Goal: Check status: Check status

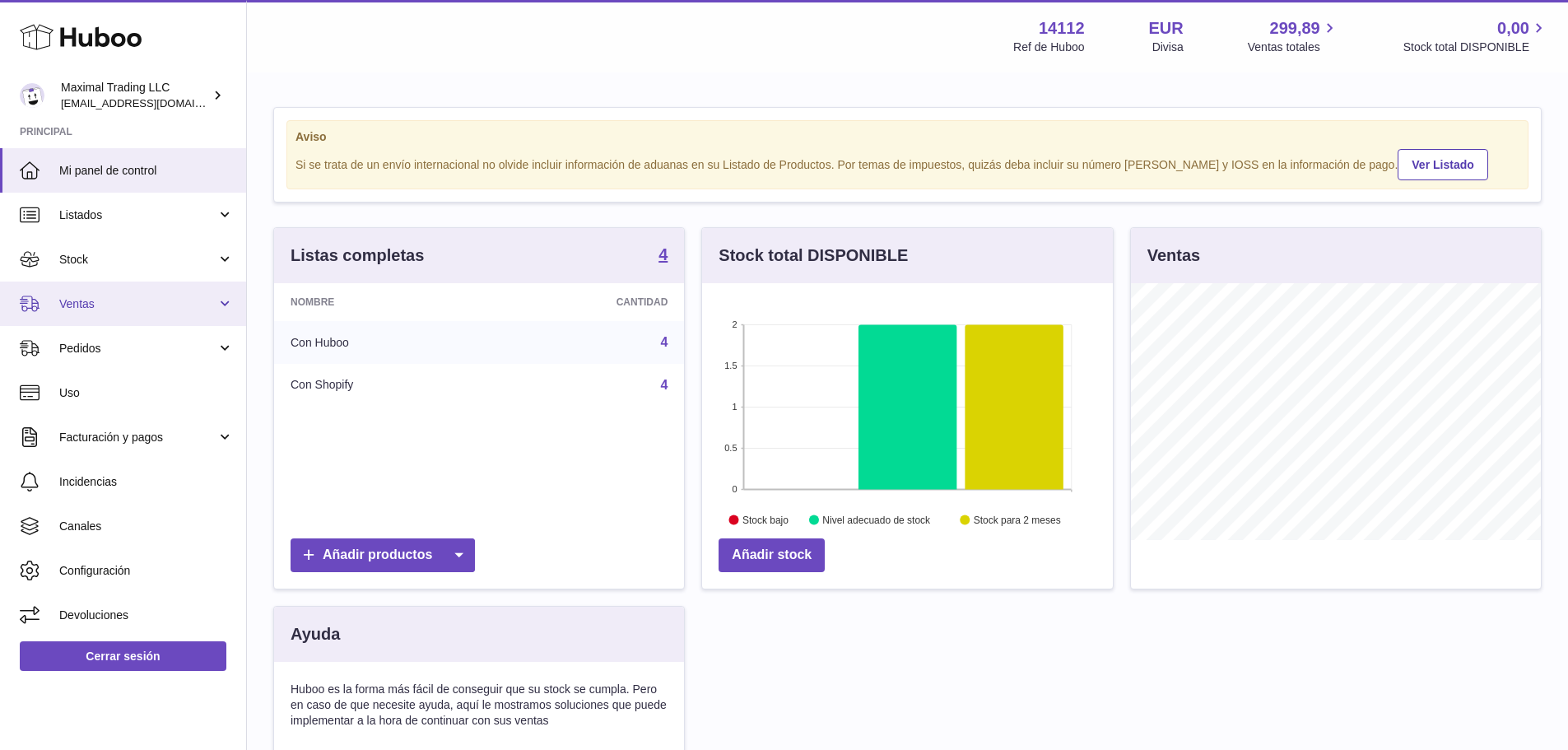
scroll to position [257, 410]
click at [145, 312] on link "Ventas" at bounding box center [123, 303] width 246 height 44
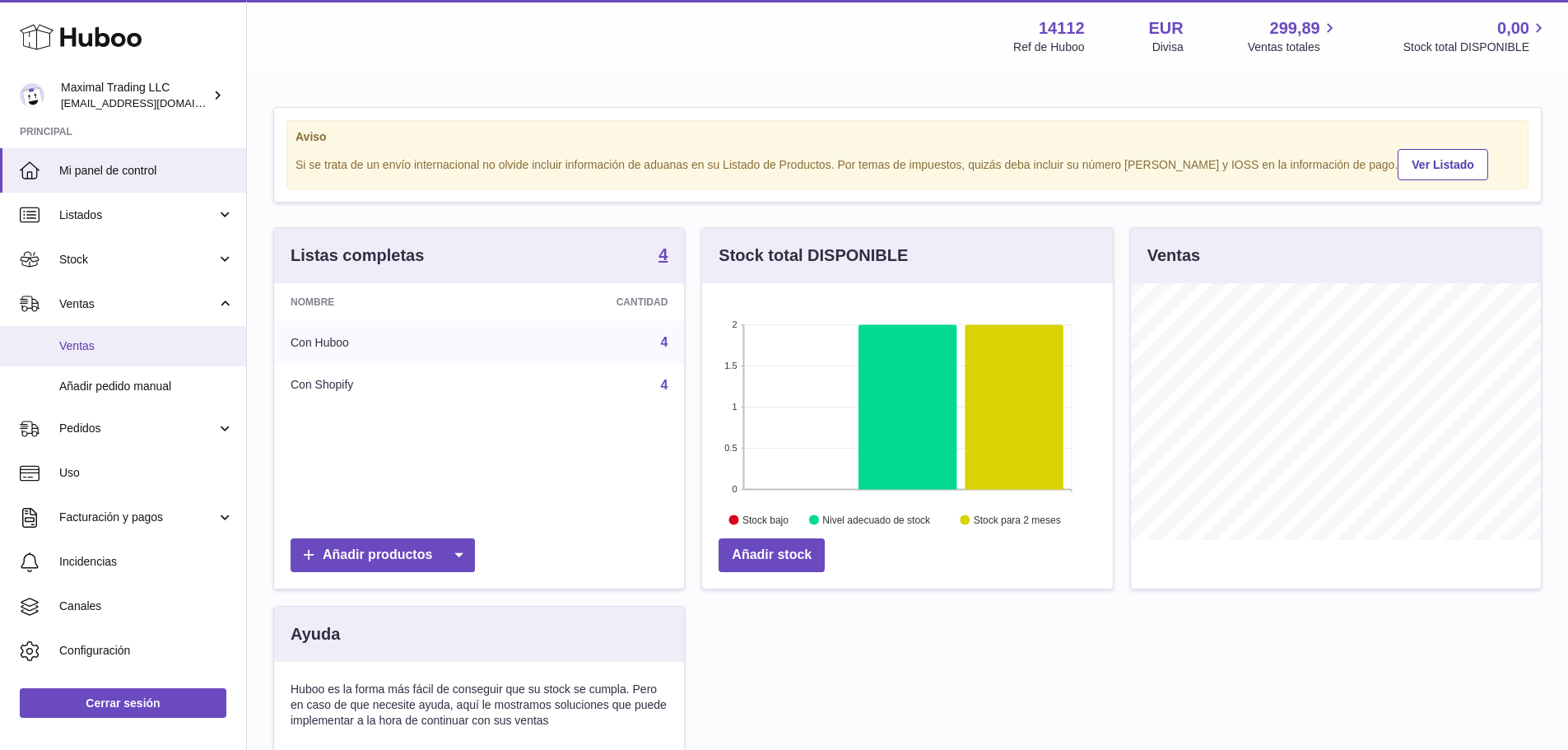
click at [129, 345] on span "Ventas" at bounding box center [146, 346] width 174 height 15
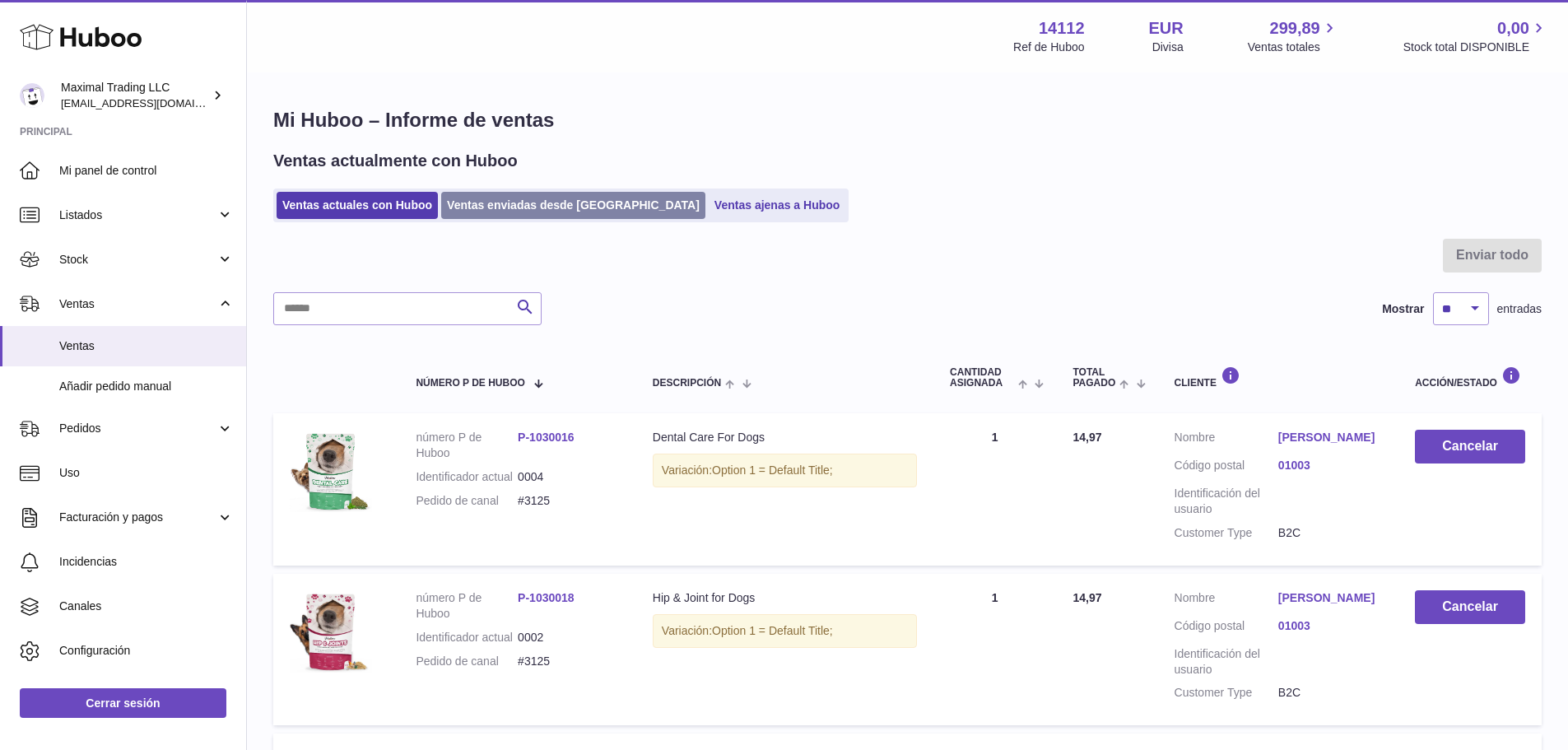
click at [494, 206] on link "Ventas enviadas desde Huboo" at bounding box center [573, 205] width 264 height 27
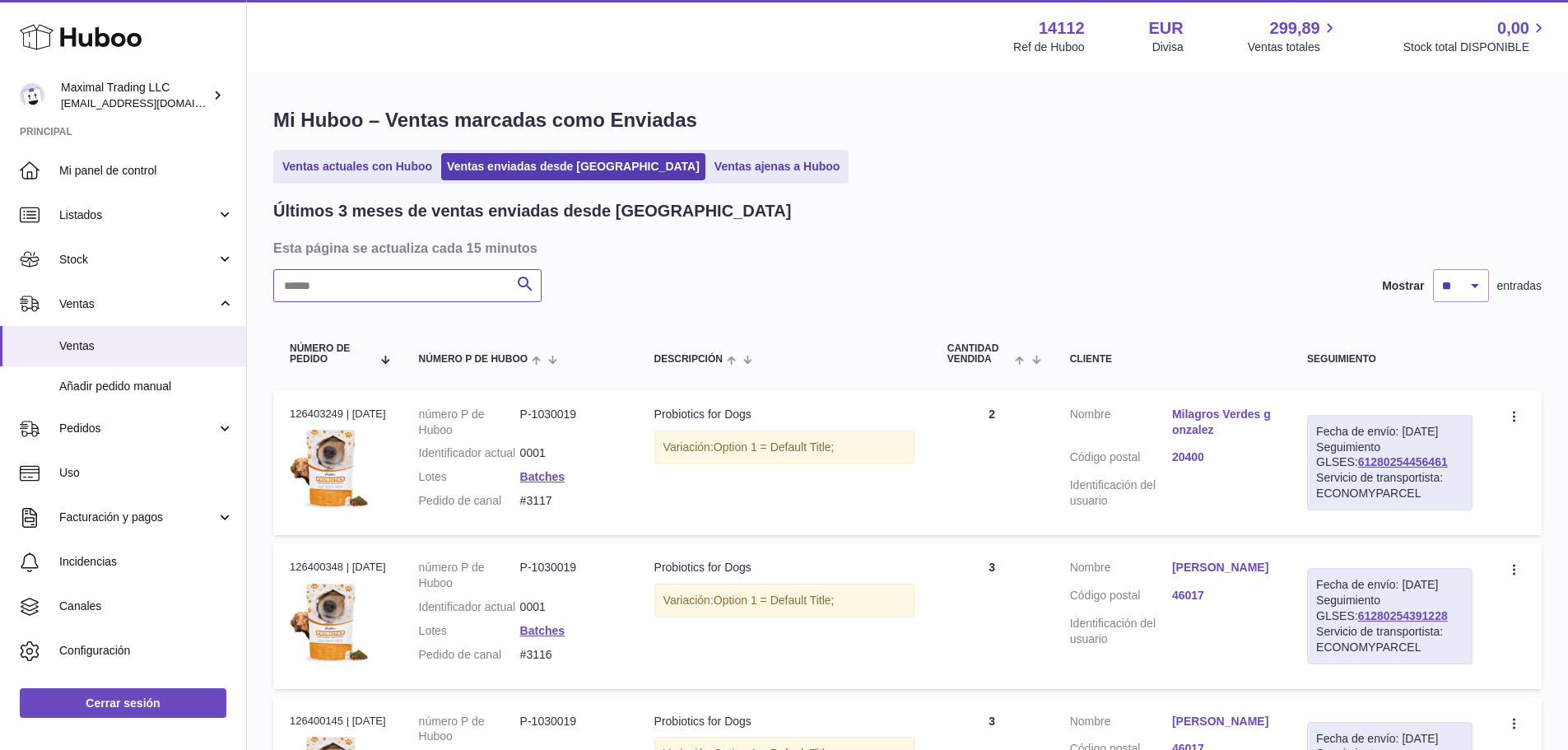
click at [448, 276] on input "text" at bounding box center [408, 285] width 269 height 33
paste input "**********"
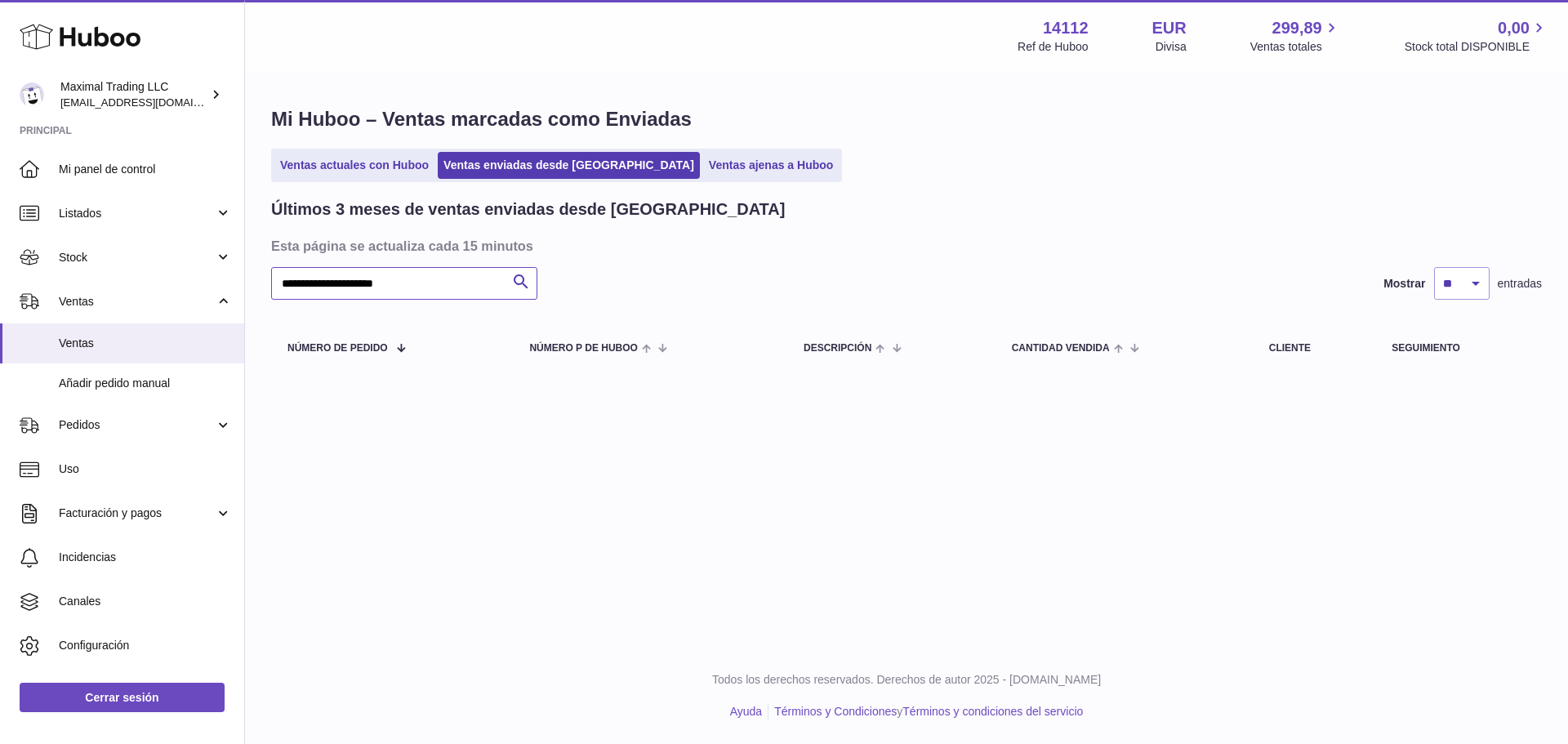
click at [357, 284] on input "**********" at bounding box center [404, 283] width 267 height 32
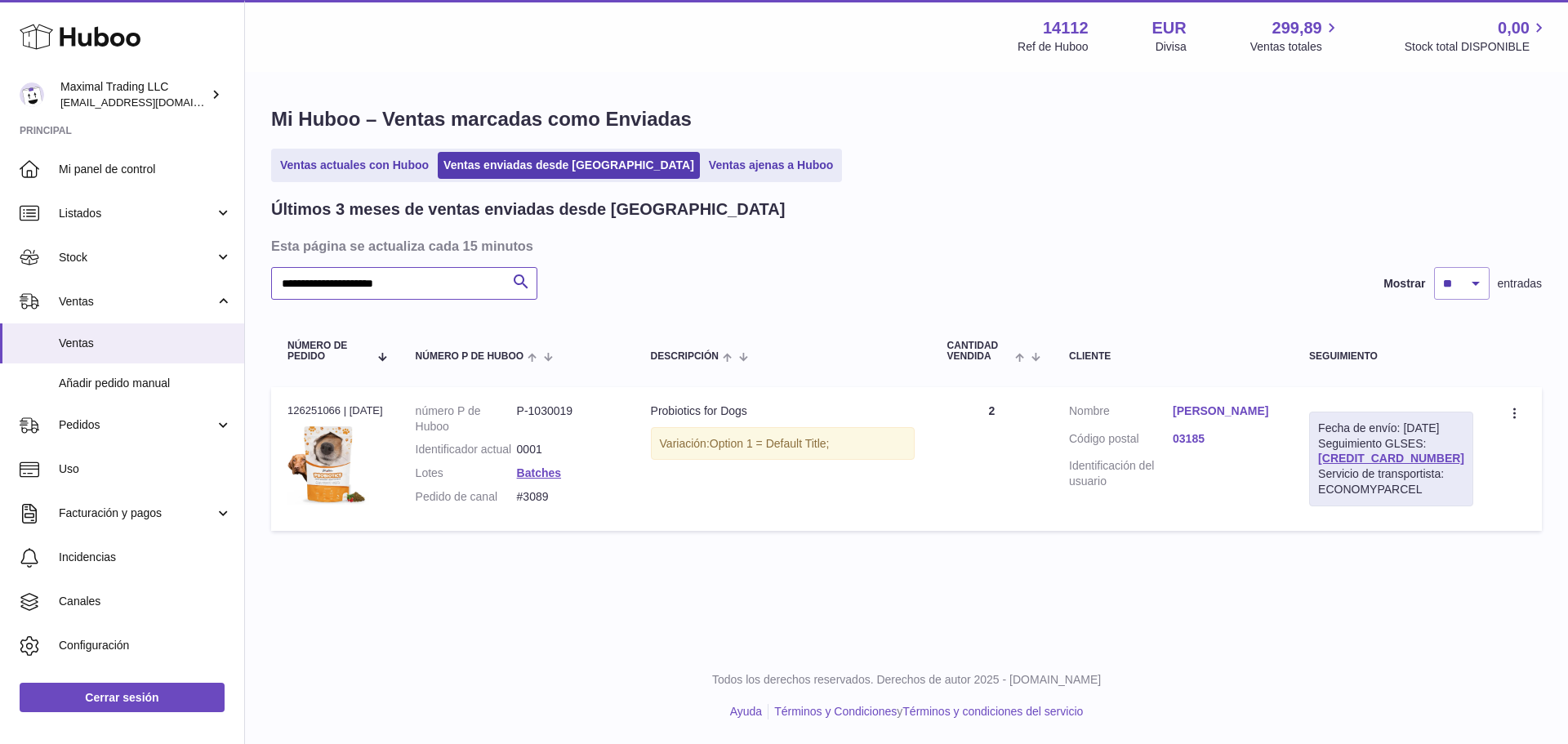
type input "**********"
click at [1216, 407] on link "Concha Jiménez Bracero" at bounding box center [1224, 411] width 104 height 15
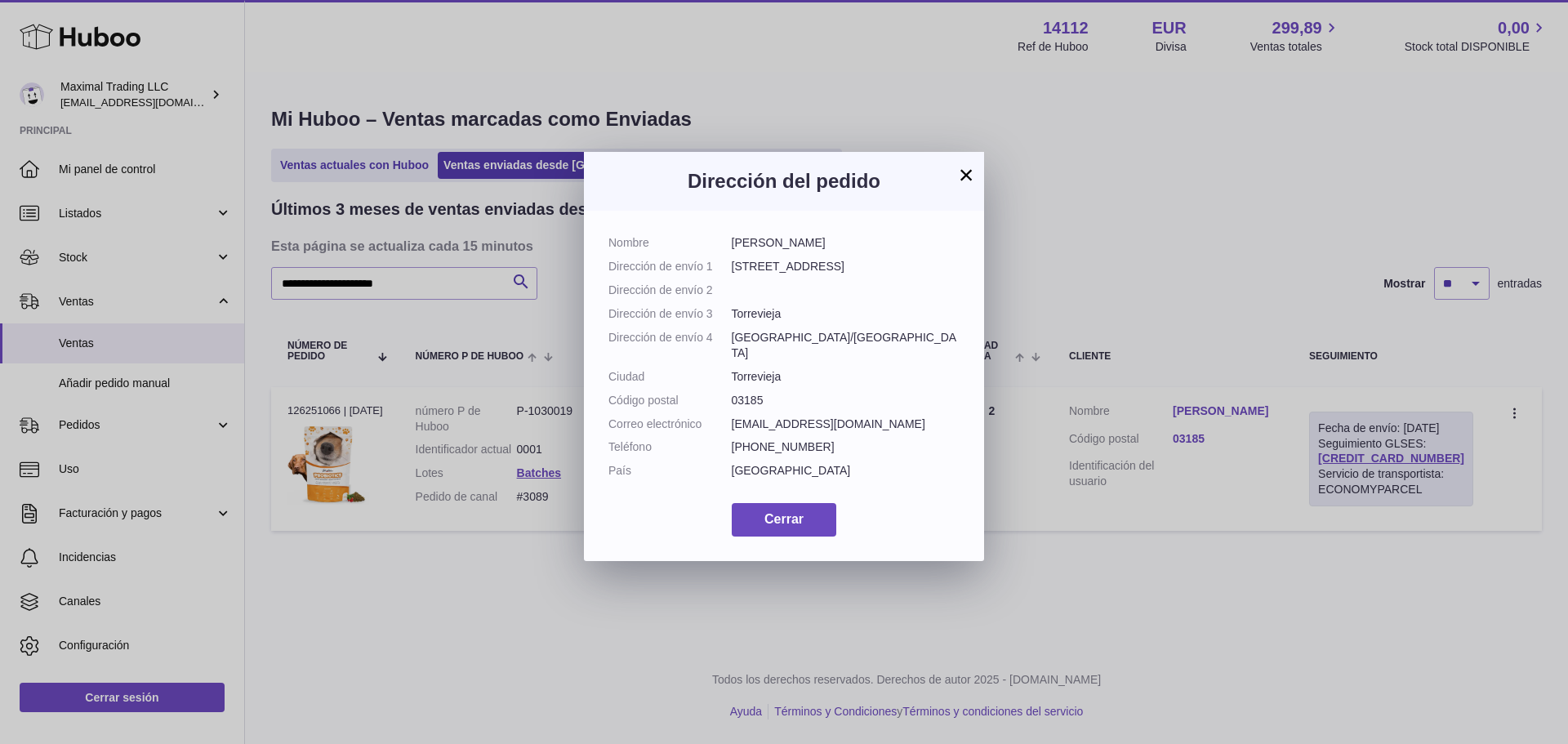
click at [964, 175] on button "×" at bounding box center [966, 175] width 20 height 20
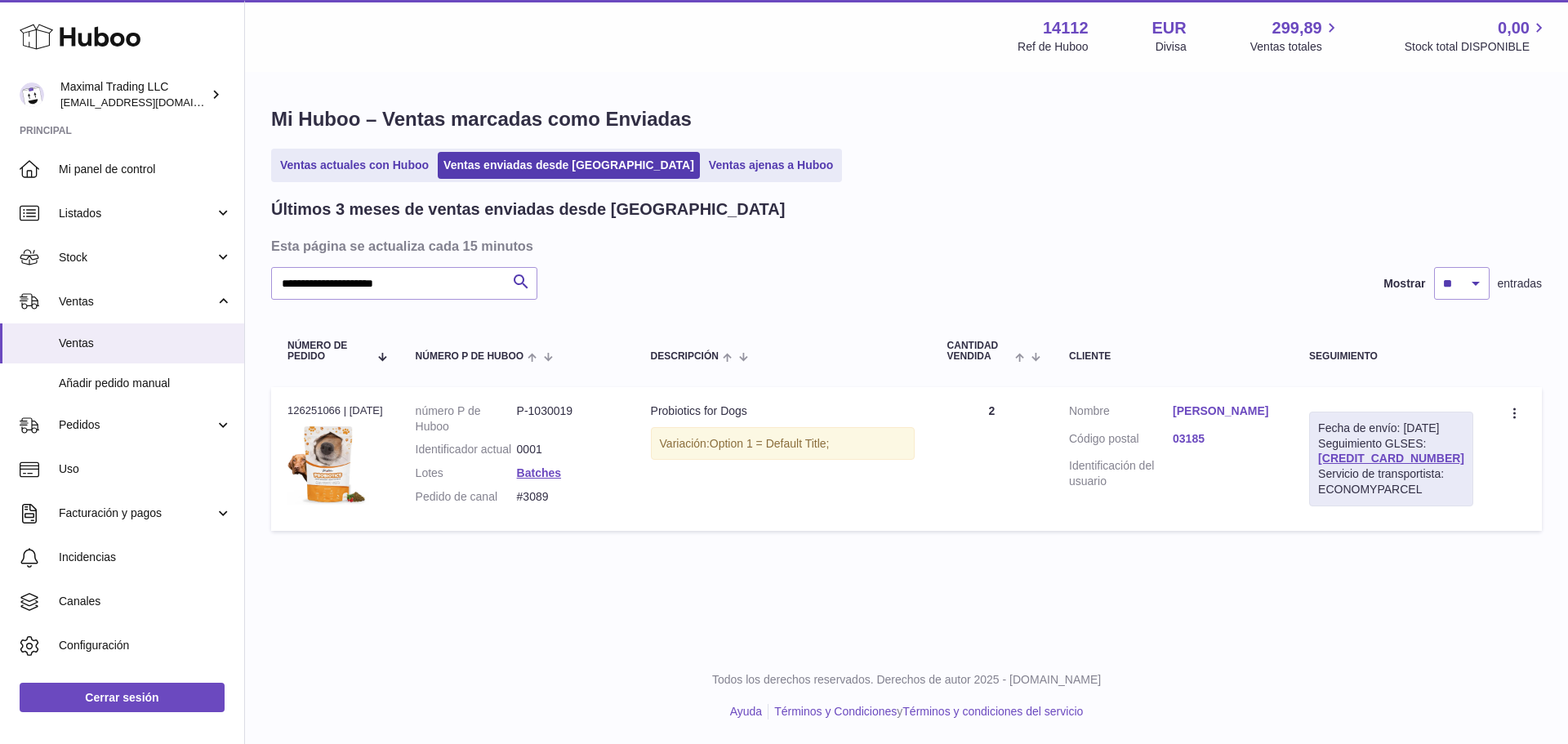
drag, startPoint x: 1440, startPoint y: 475, endPoint x: 1323, endPoint y: 474, distance: 117.0
click at [1323, 474] on td "Fecha de envío: 10º oct. 2025 Seguimiento GLSES: 61280254046208 Servicio de tra…" at bounding box center [1391, 459] width 197 height 144
copy link "61280254046208"
drag, startPoint x: 559, startPoint y: 516, endPoint x: 524, endPoint y: 513, distance: 35.1
click at [524, 504] on dd "#3089" at bounding box center [567, 496] width 101 height 15
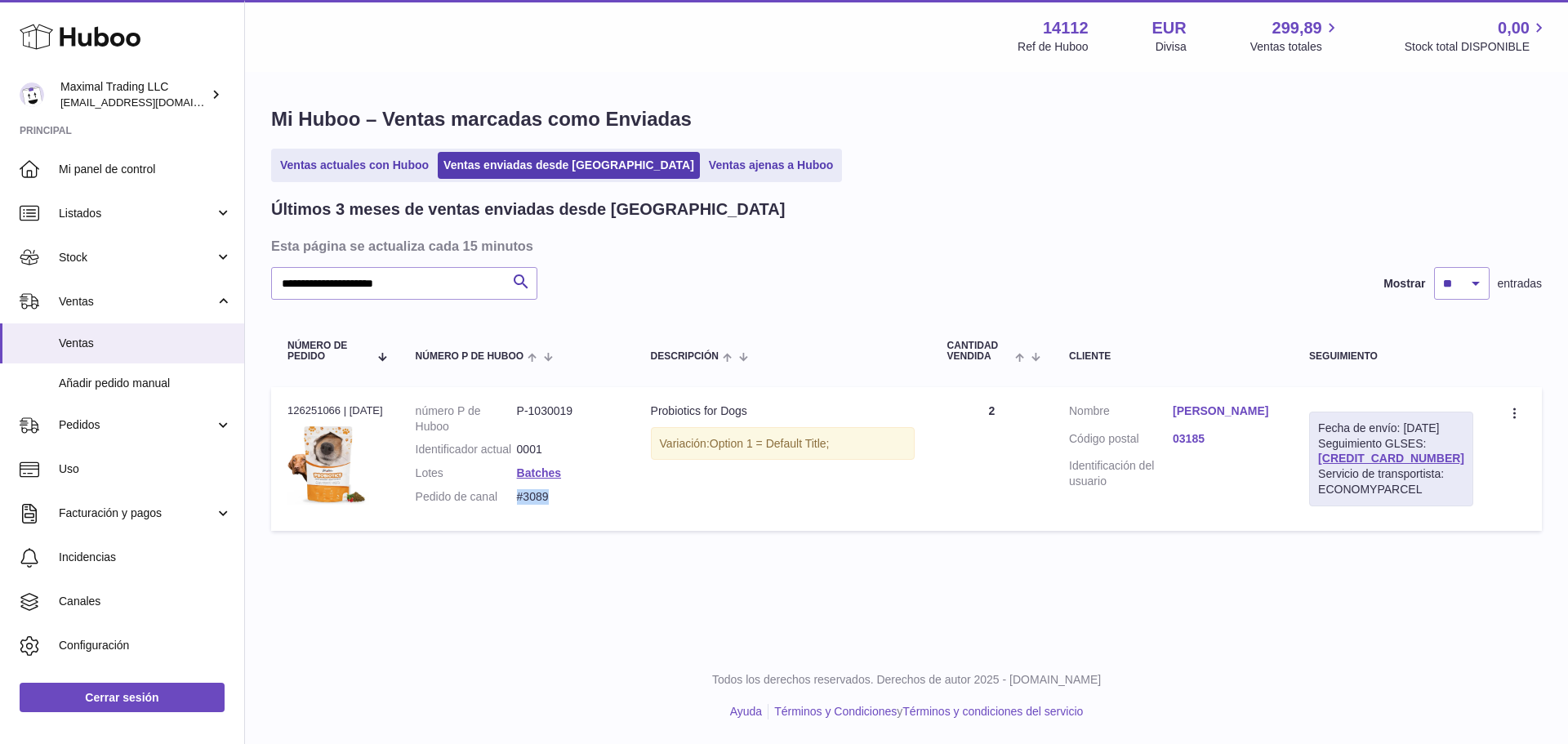
copy dd "#3089"
click at [1228, 416] on link "Concha Jiménez Bracero" at bounding box center [1224, 411] width 104 height 15
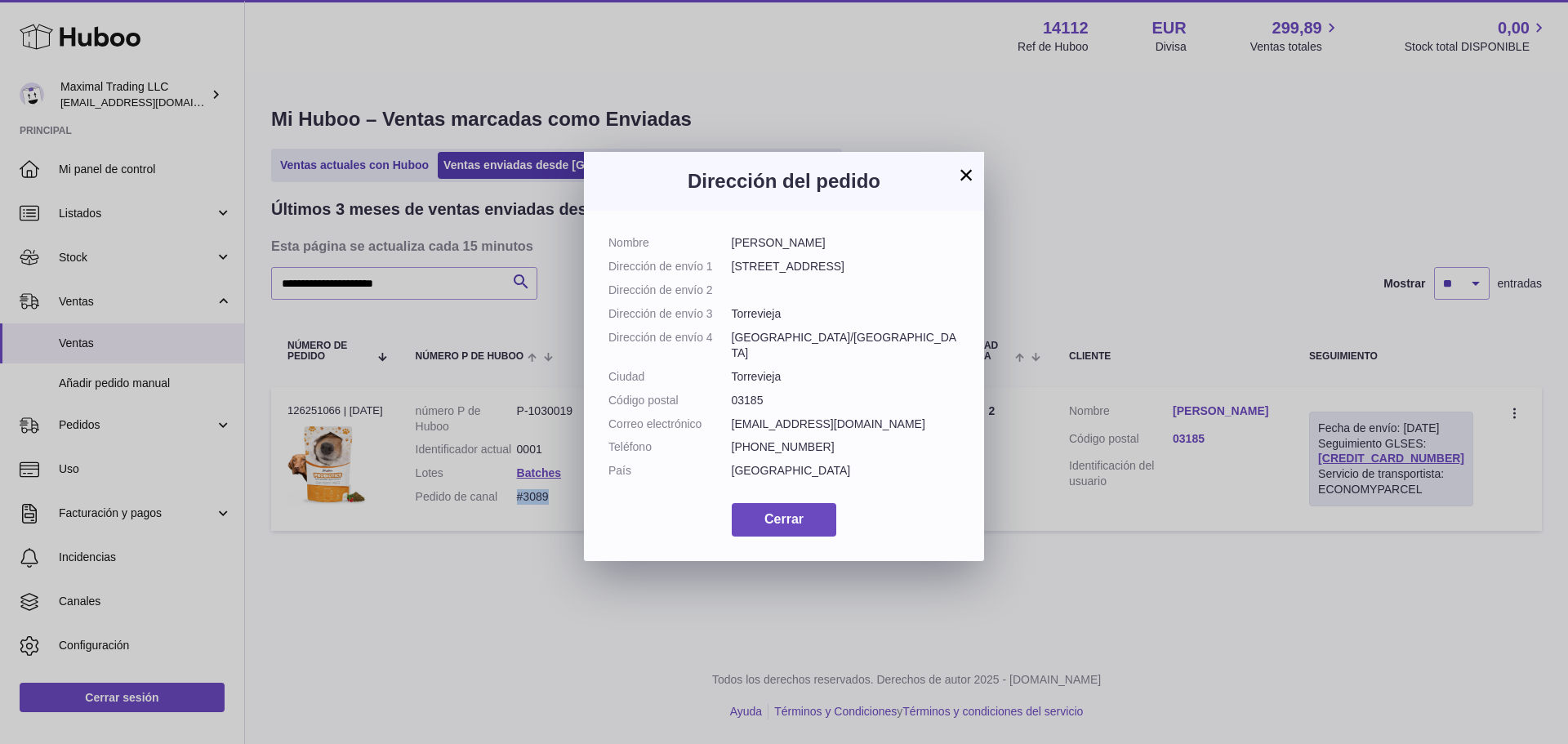
drag, startPoint x: 879, startPoint y: 241, endPoint x: 731, endPoint y: 241, distance: 148.0
click at [731, 241] on dd "Concha Jiménez Bracero" at bounding box center [846, 242] width 229 height 15
copy dd "Concha Jiménez Bracero"
